Goal: Information Seeking & Learning: Find specific fact

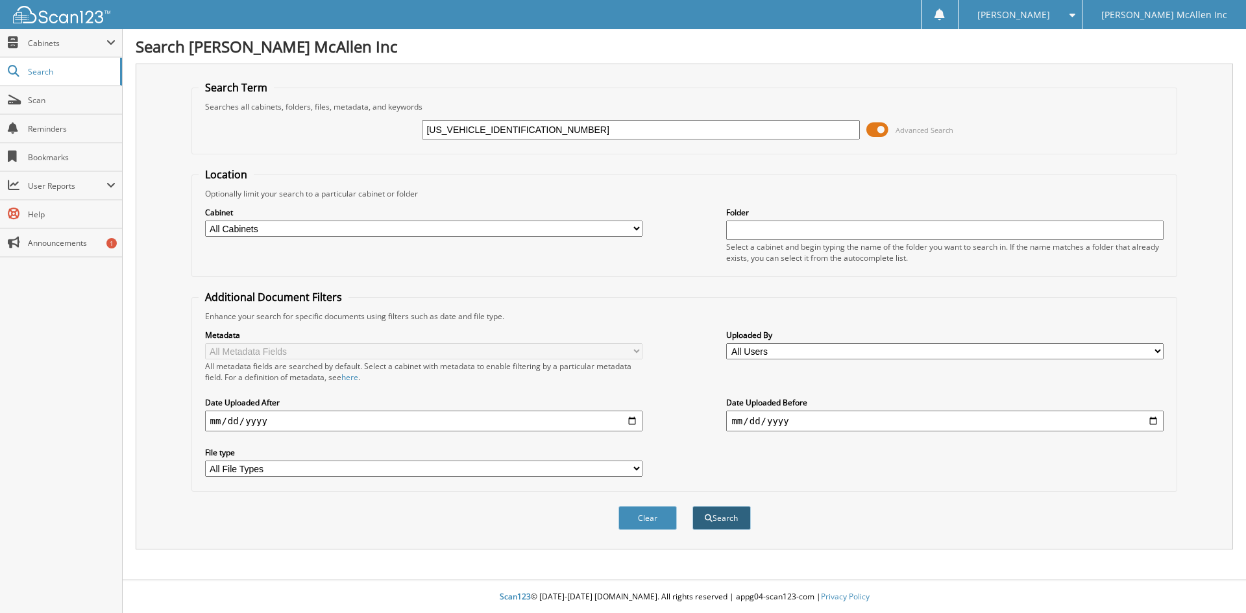
type input "[US_VEHICLE_IDENTIFICATION_NUMBER]"
click at [739, 516] on button "Search" at bounding box center [721, 518] width 58 height 24
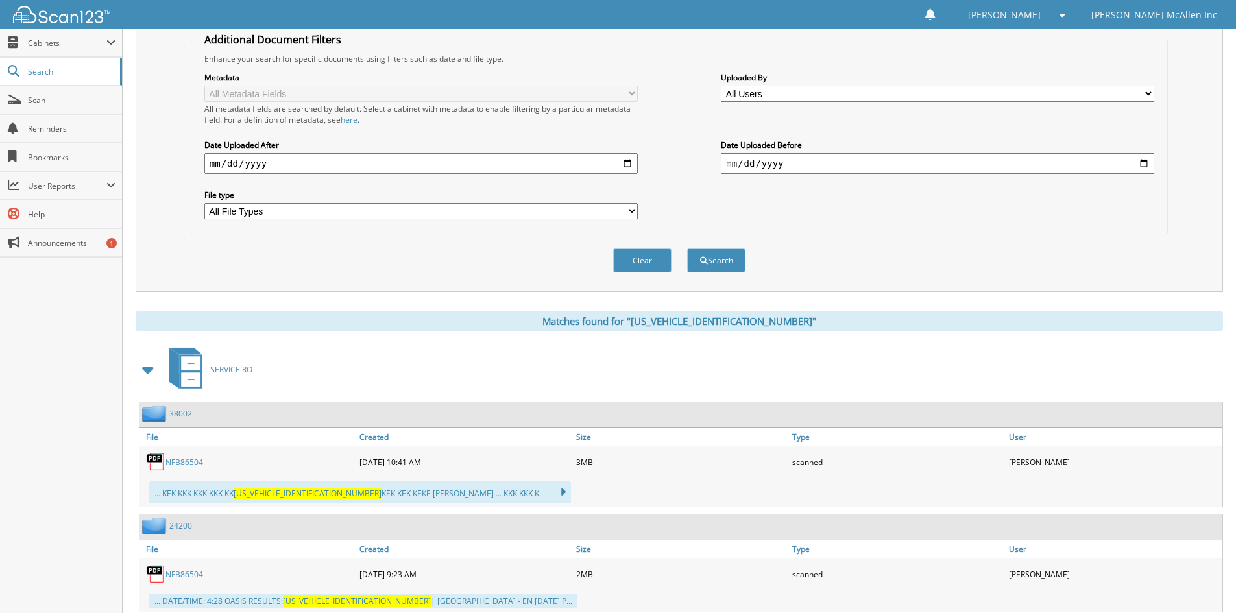
scroll to position [260, 0]
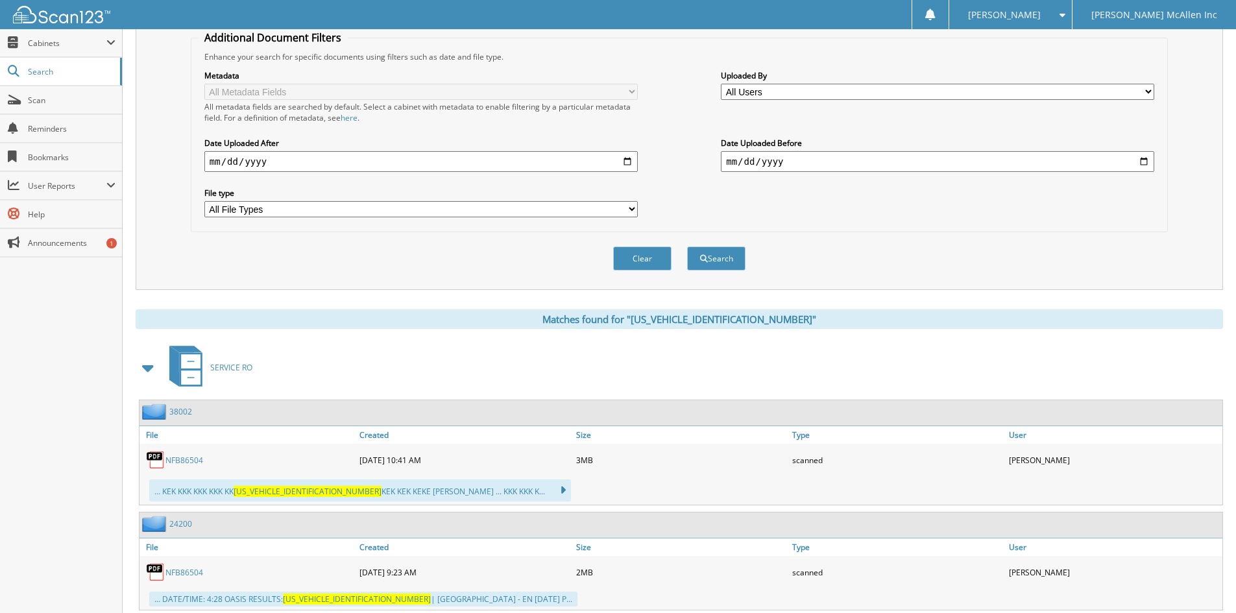
click at [188, 413] on link "38002" at bounding box center [180, 411] width 23 height 11
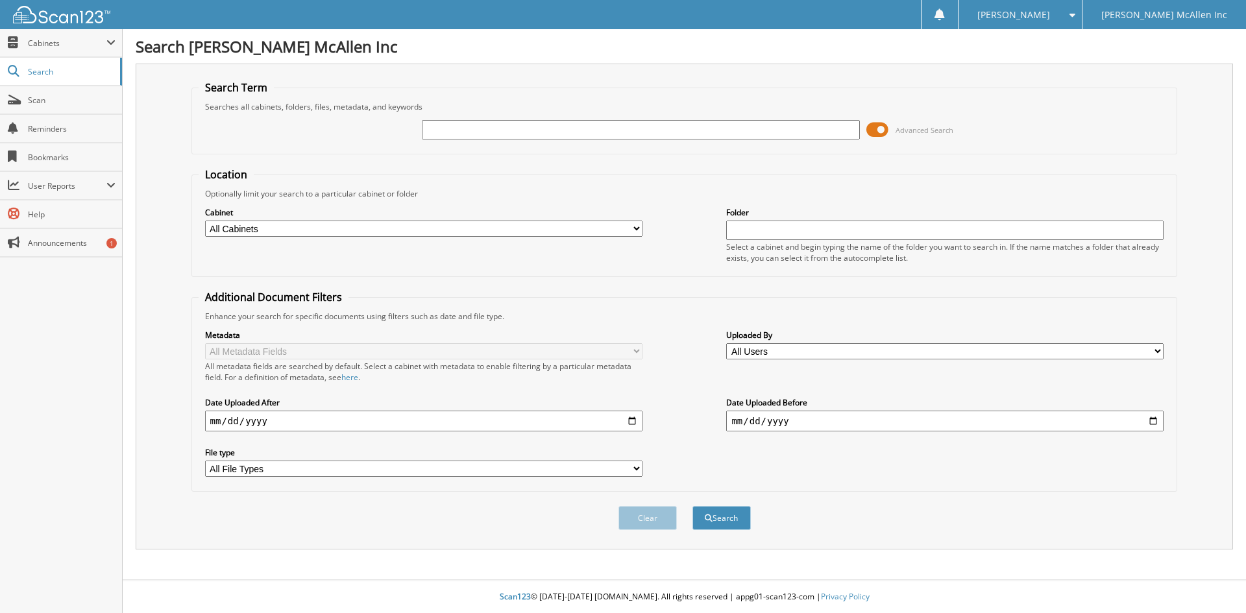
paste input "1FTEW3K54RKF11811"
type input "1FTEW3K54RKF11811"
click at [692, 506] on button "Search" at bounding box center [721, 518] width 58 height 24
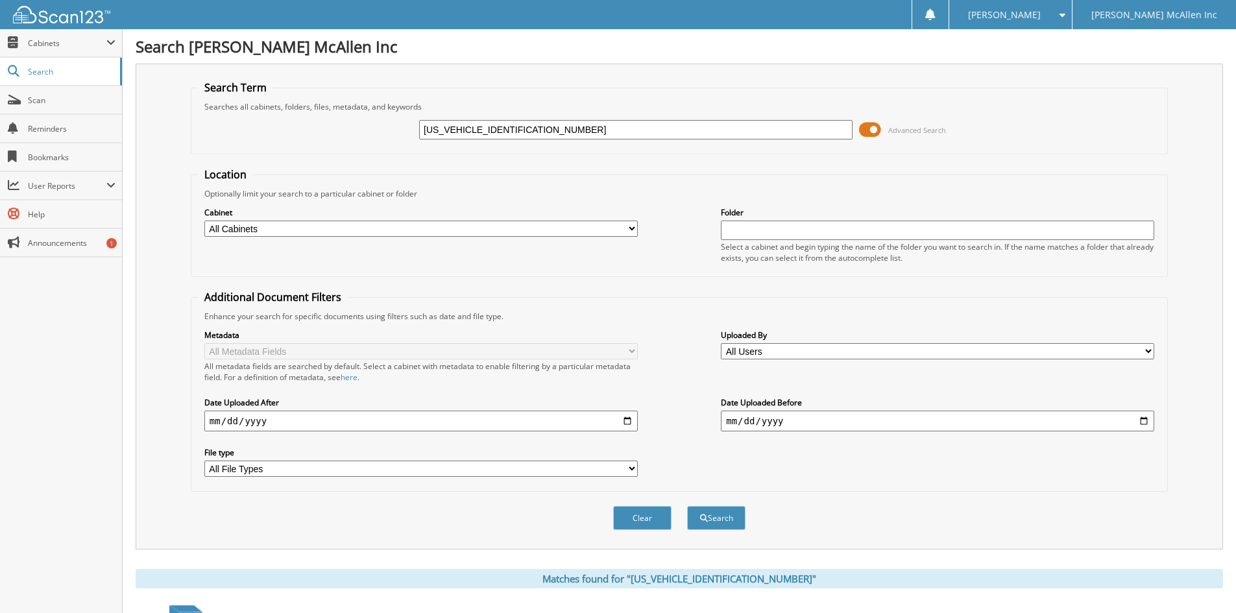
drag, startPoint x: 474, startPoint y: 134, endPoint x: 265, endPoint y: 127, distance: 208.4
click at [265, 127] on div "1FTEW3K54RKF11811 Advanced Search" at bounding box center [679, 129] width 963 height 35
type input "RKF11811"
click at [687, 506] on button "Search" at bounding box center [716, 518] width 58 height 24
click at [452, 142] on div "RKF11811 Advanced Search" at bounding box center [679, 129] width 963 height 35
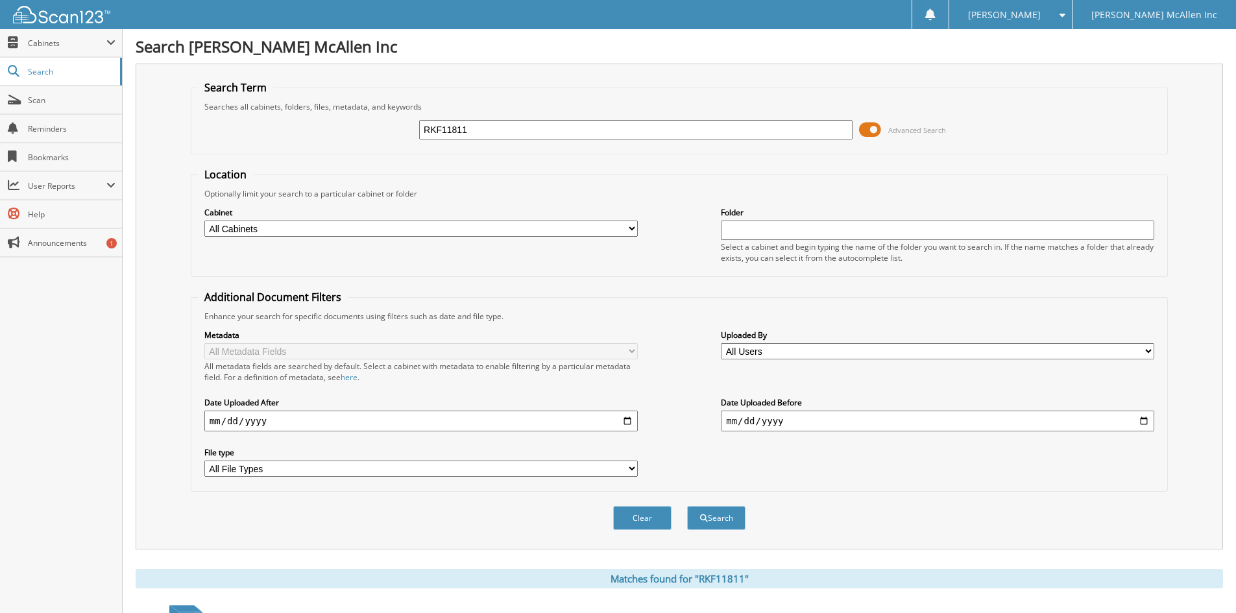
click at [450, 136] on input "RKF11811" at bounding box center [635, 129] width 433 height 19
paste input "3FMCR9D9XNRE11988"
type input "3FMCR9D9XNRE11988"
click at [742, 519] on button "Search" at bounding box center [716, 518] width 58 height 24
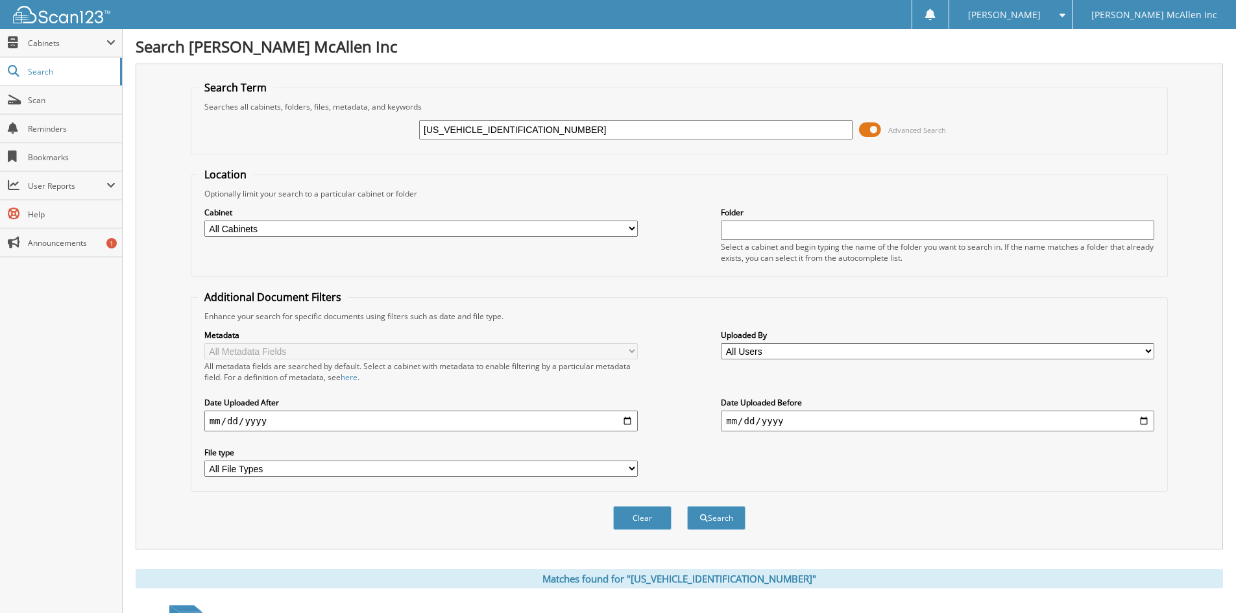
drag, startPoint x: 476, startPoint y: 129, endPoint x: 156, endPoint y: 138, distance: 320.6
click at [156, 138] on div "Search Term Searches all cabinets, folders, files, metadata, and keywords [US_V…" at bounding box center [679, 307] width 1087 height 486
type input "NRE11988"
click at [687, 506] on button "Search" at bounding box center [716, 518] width 58 height 24
